Goal: Information Seeking & Learning: Find specific fact

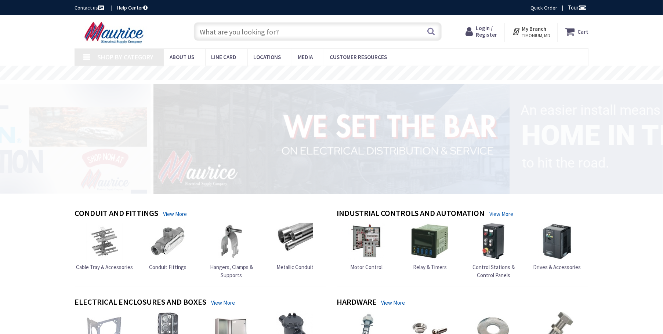
type input "[GEOGRAPHIC_DATA], [GEOGRAPHIC_DATA]"
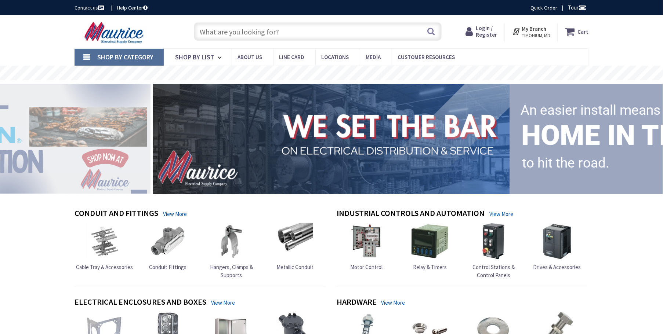
click at [483, 36] on span "Login / Register" at bounding box center [486, 32] width 21 height 14
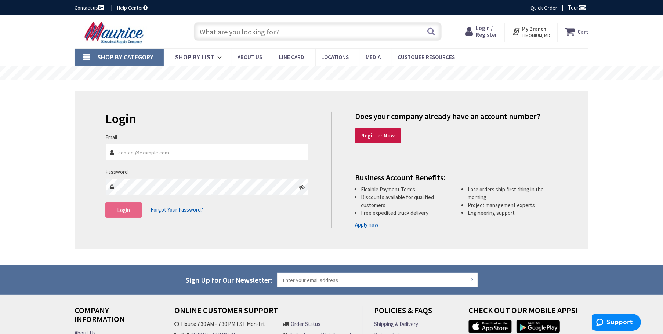
type input "[PERSON_NAME][EMAIL_ADDRESS][DOMAIN_NAME]"
click at [119, 214] on button "Login" at bounding box center [123, 210] width 37 height 15
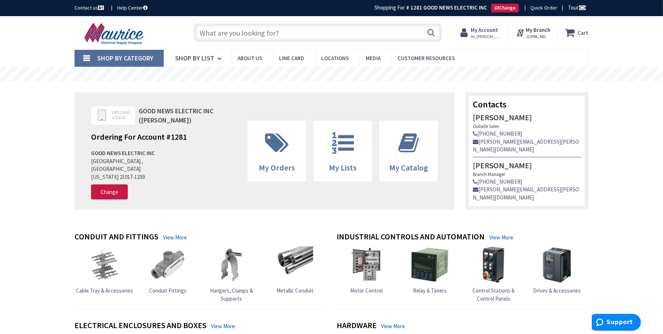
click at [255, 32] on input "text" at bounding box center [318, 32] width 248 height 18
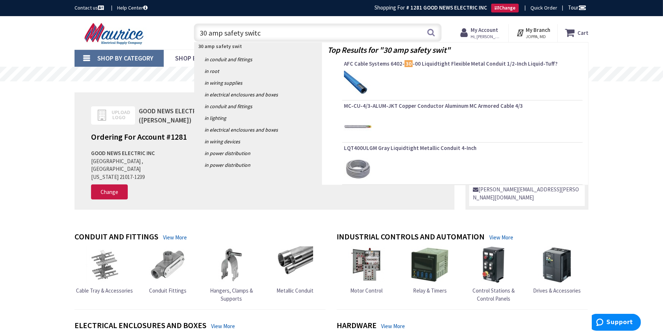
type input "30 amp safety switch"
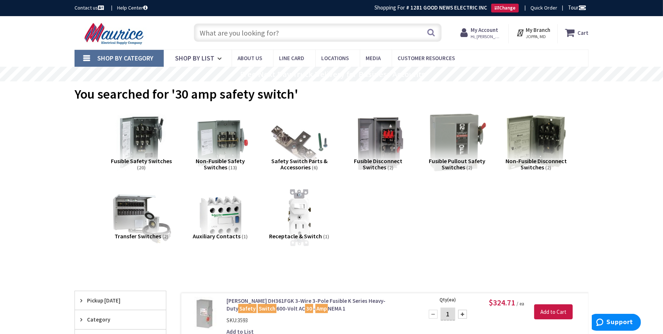
click at [244, 40] on input "text" at bounding box center [318, 32] width 248 height 18
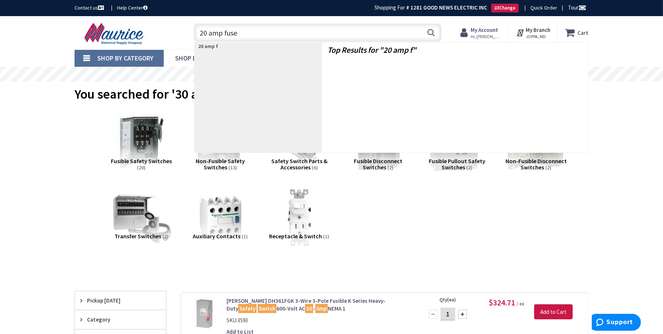
type input "20 amp fuse"
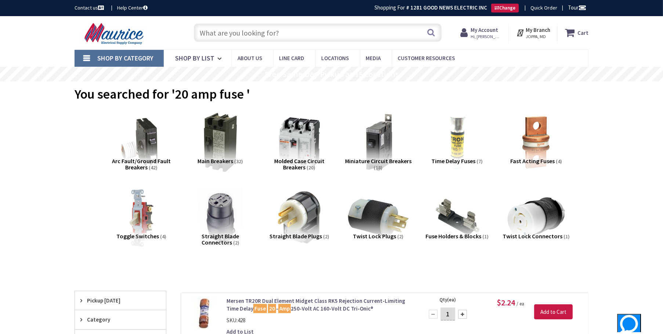
click at [251, 30] on input "text" at bounding box center [318, 32] width 248 height 18
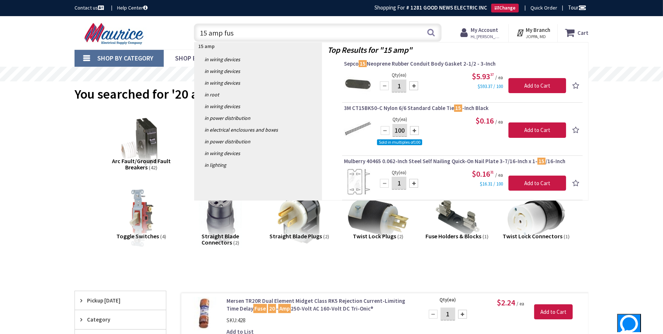
type input "15 amp fuse"
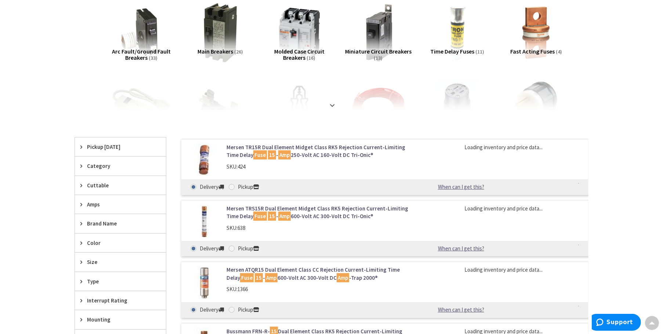
scroll to position [111, 0]
